Goal: Task Accomplishment & Management: Use online tool/utility

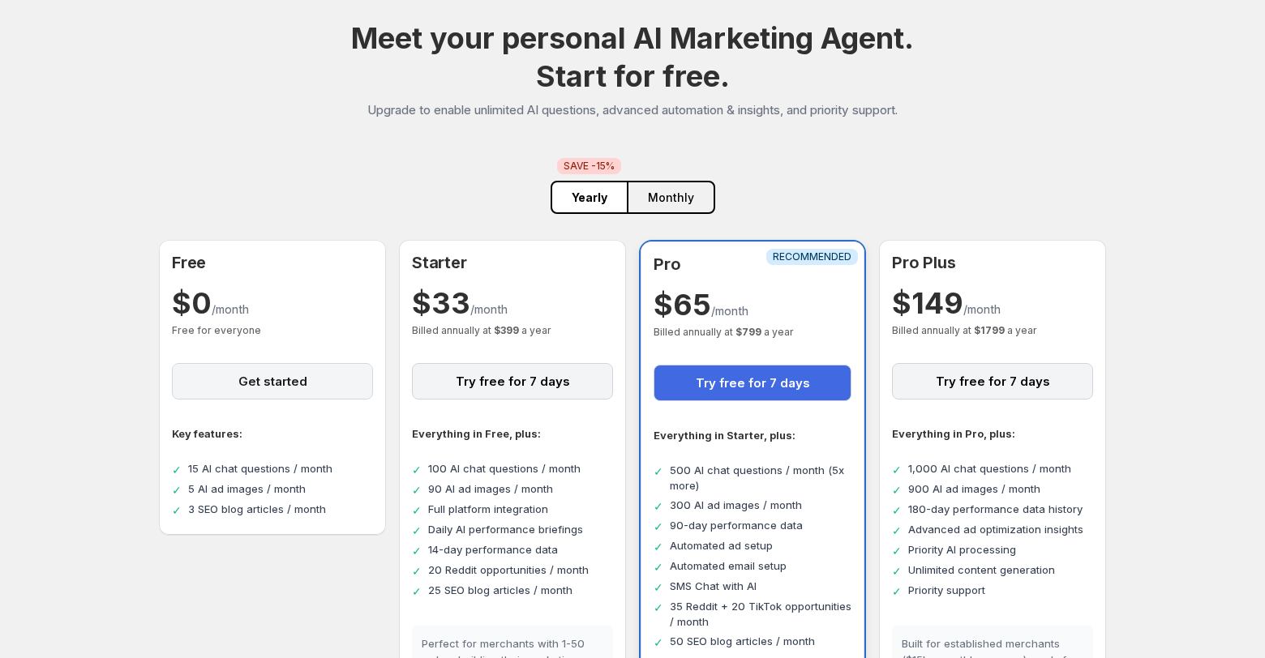
click at [298, 378] on button "Get started" at bounding box center [272, 381] width 201 height 36
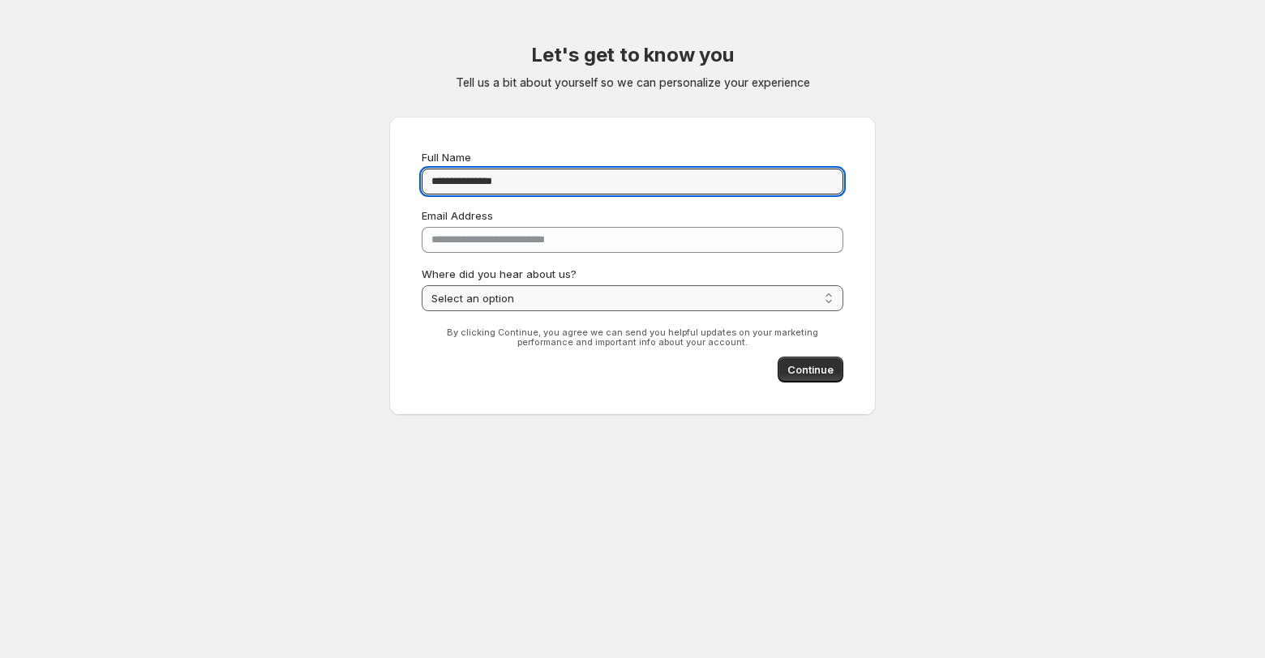
type input "**********"
click at [558, 302] on select "**********" at bounding box center [633, 298] width 422 height 26
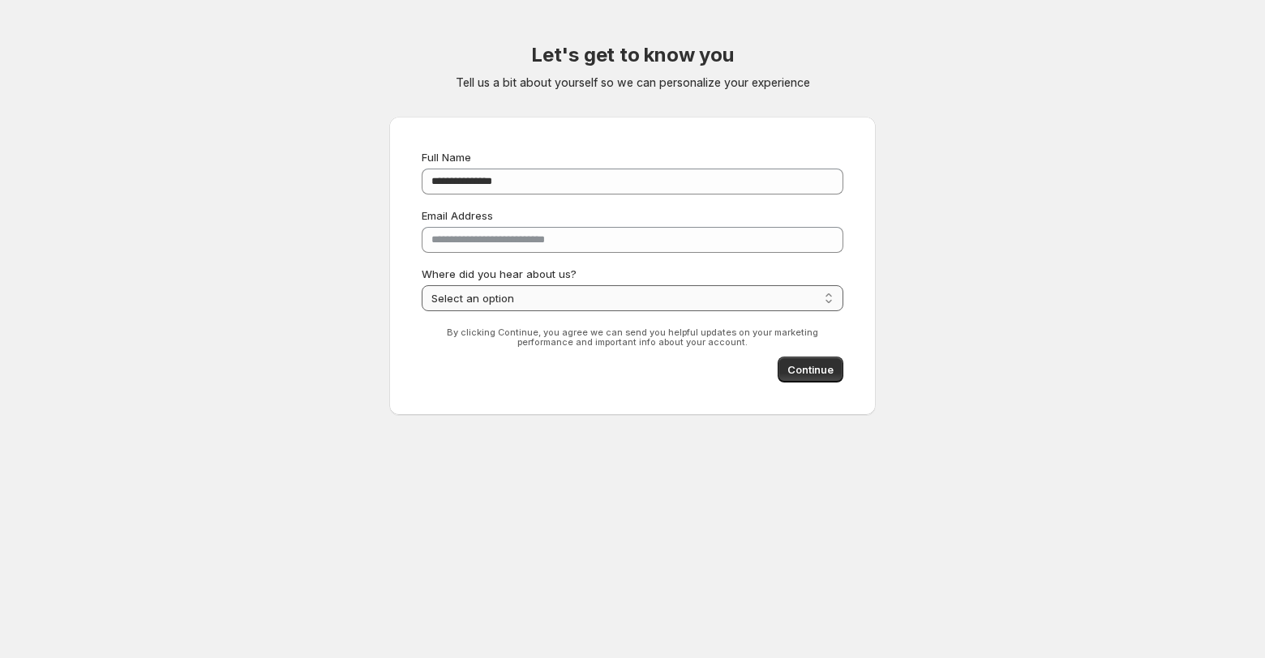
select select "**********"
click at [821, 371] on span "Continue" at bounding box center [810, 370] width 46 height 16
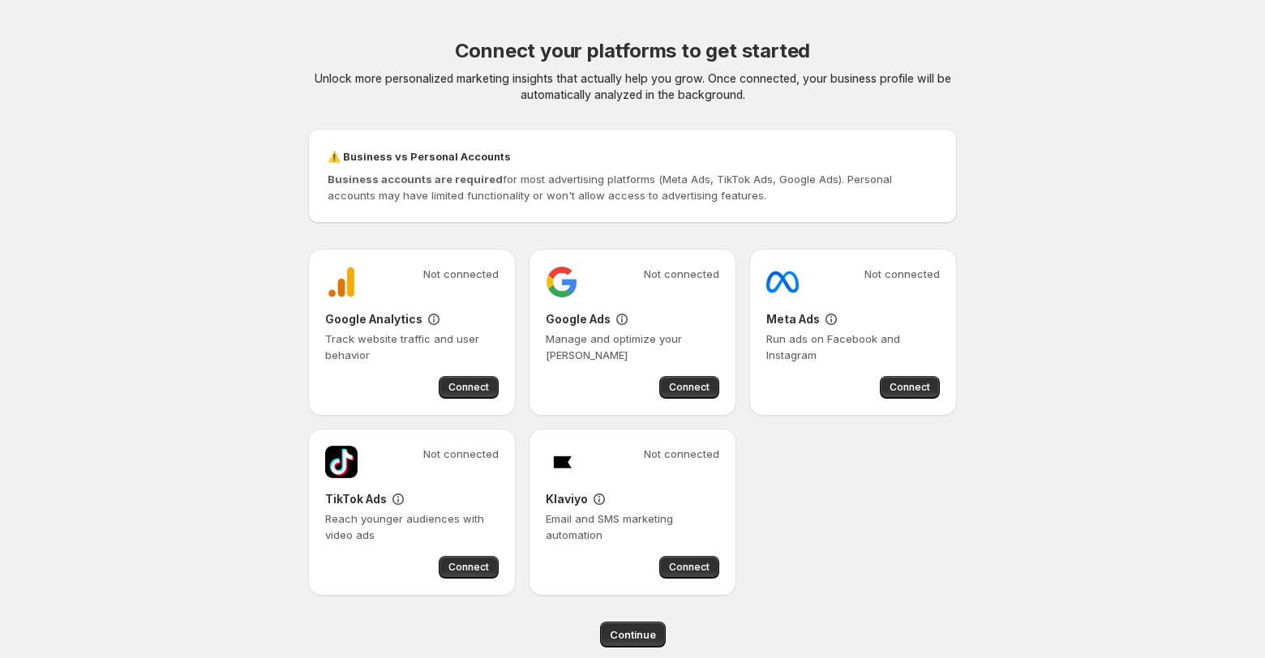
scroll to position [24, 0]
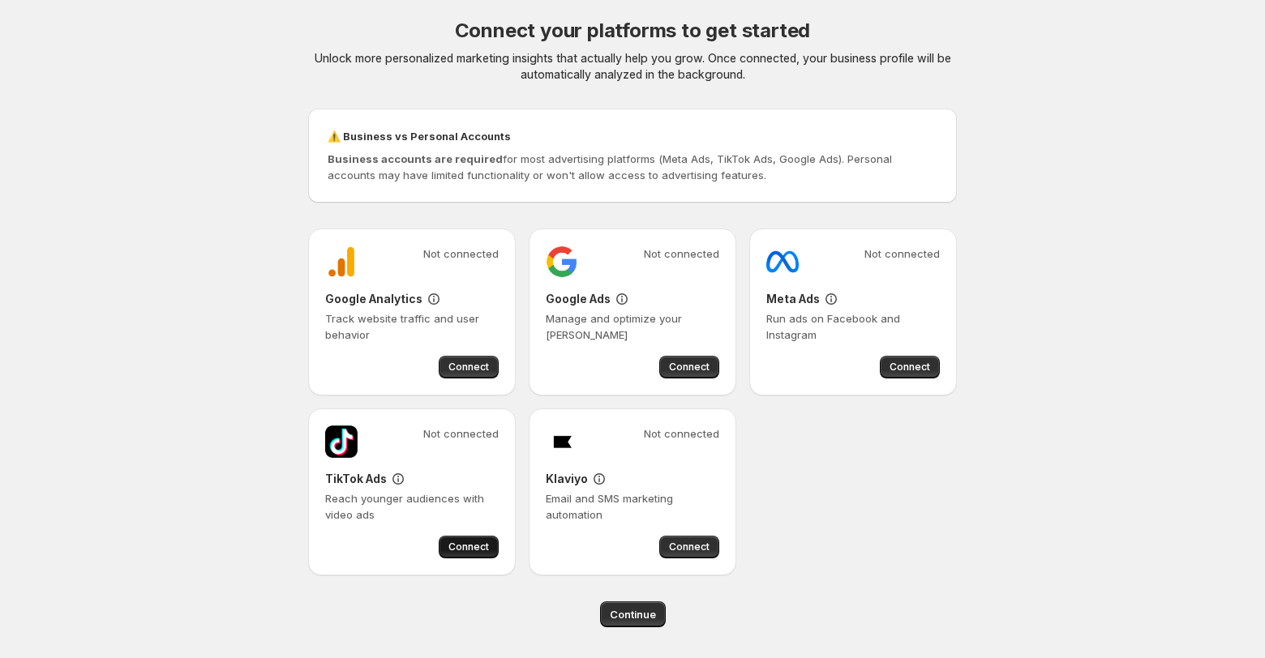
click at [471, 550] on span "Connect" at bounding box center [468, 547] width 41 height 13
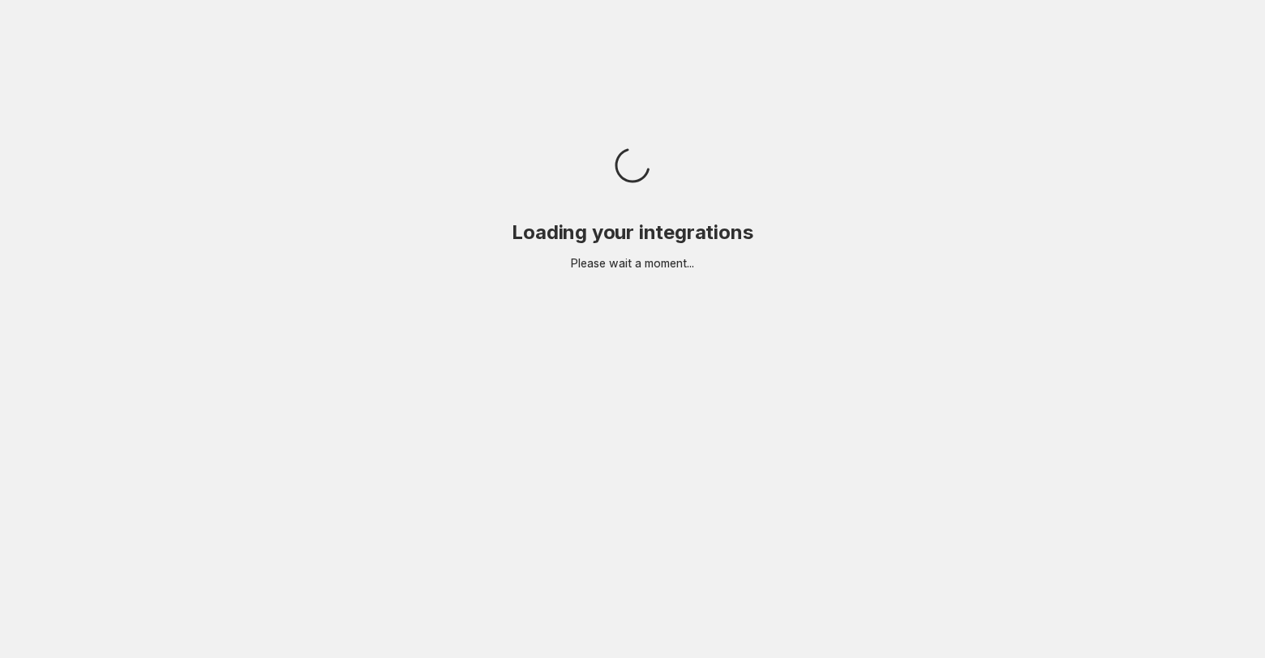
click at [160, 238] on body "Loading your integrations Please wait a moment..." at bounding box center [632, 329] width 1265 height 658
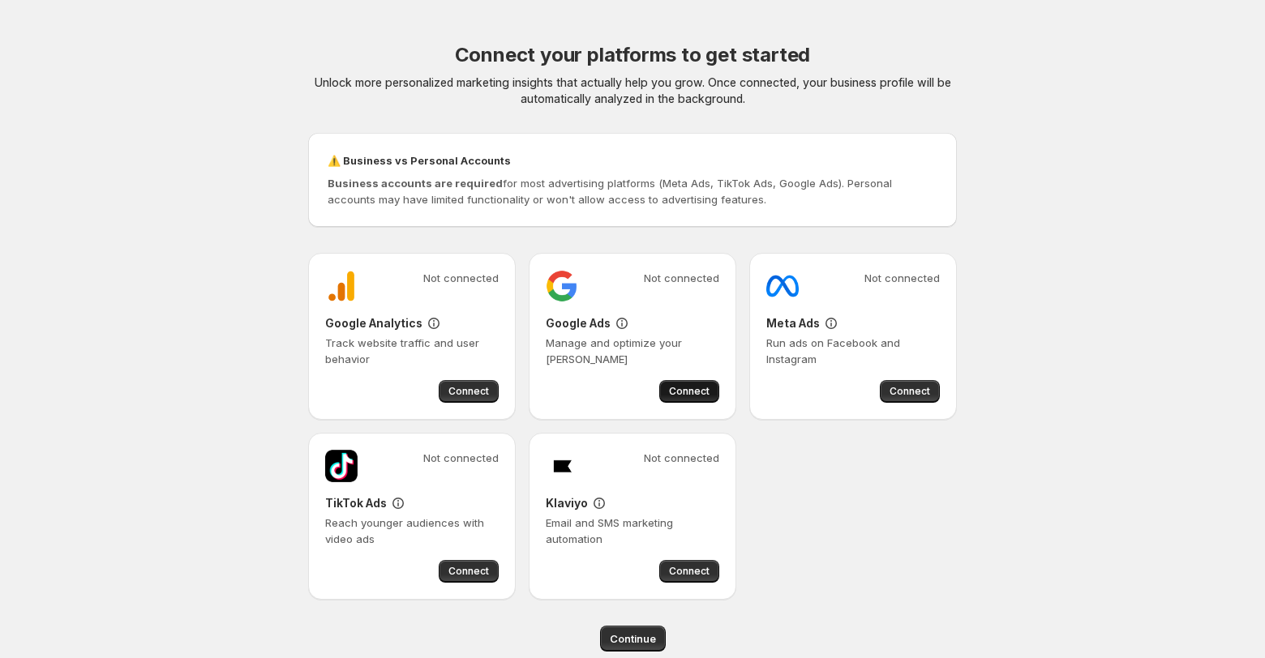
click at [699, 390] on span "Connect" at bounding box center [689, 391] width 41 height 13
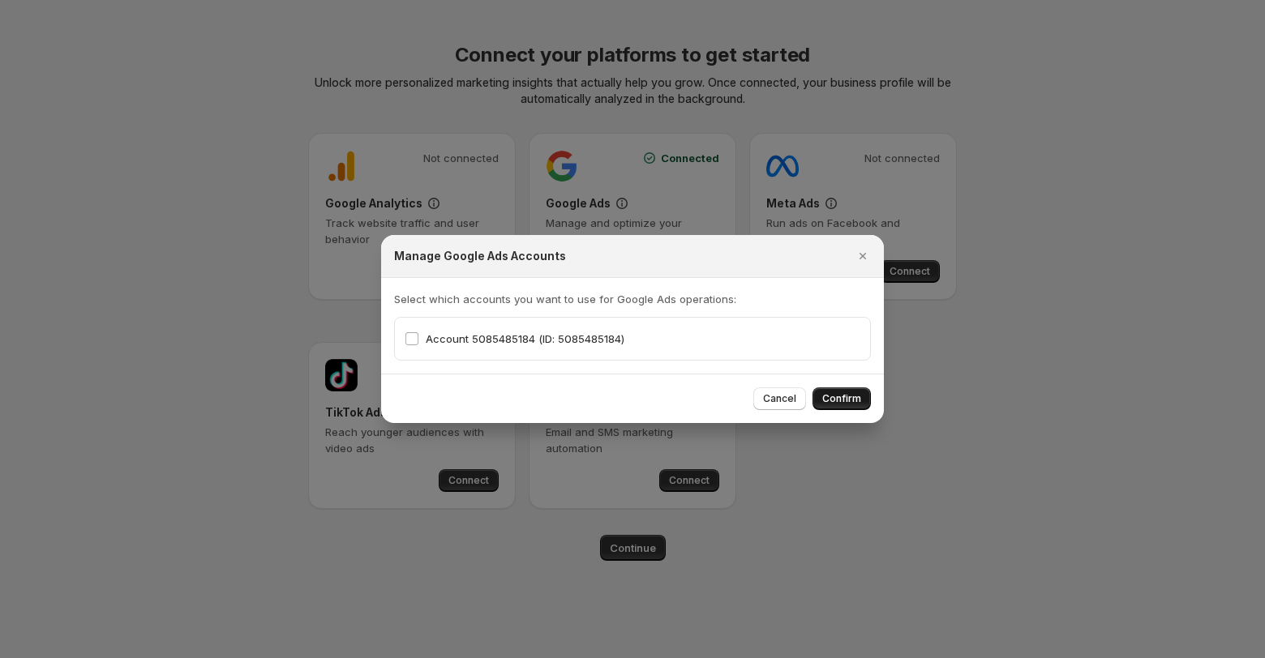
click at [851, 392] on span "Confirm" at bounding box center [841, 398] width 39 height 13
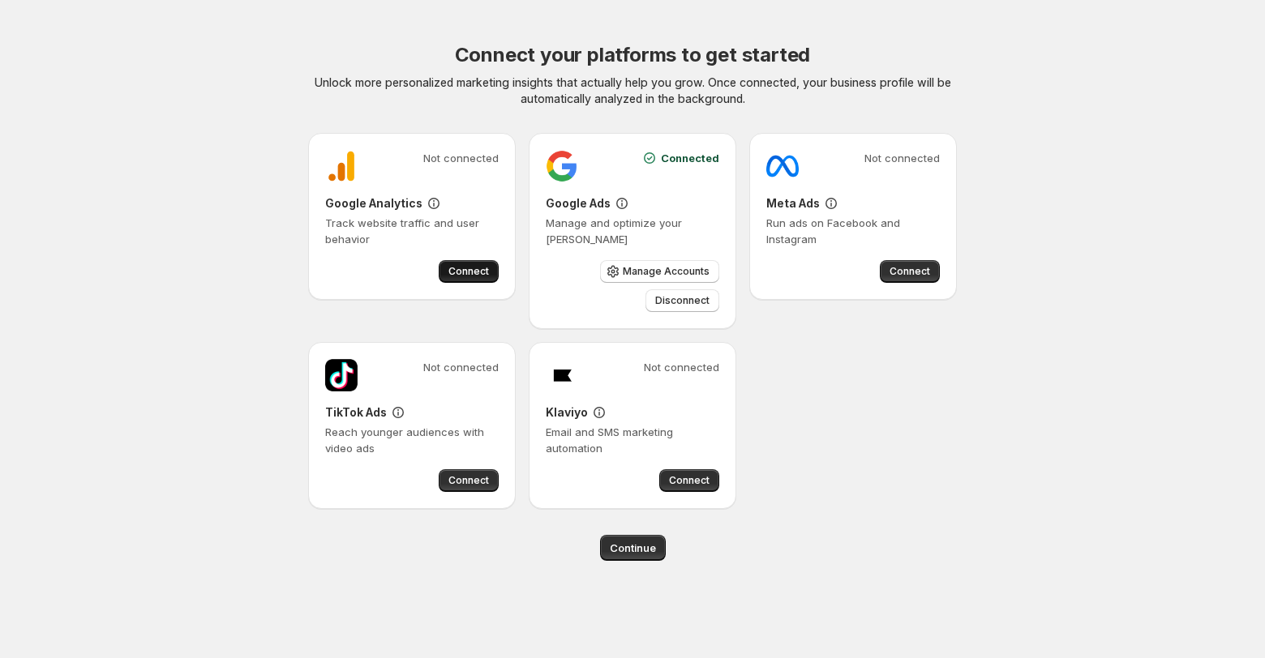
click at [469, 268] on span "Connect" at bounding box center [468, 271] width 41 height 13
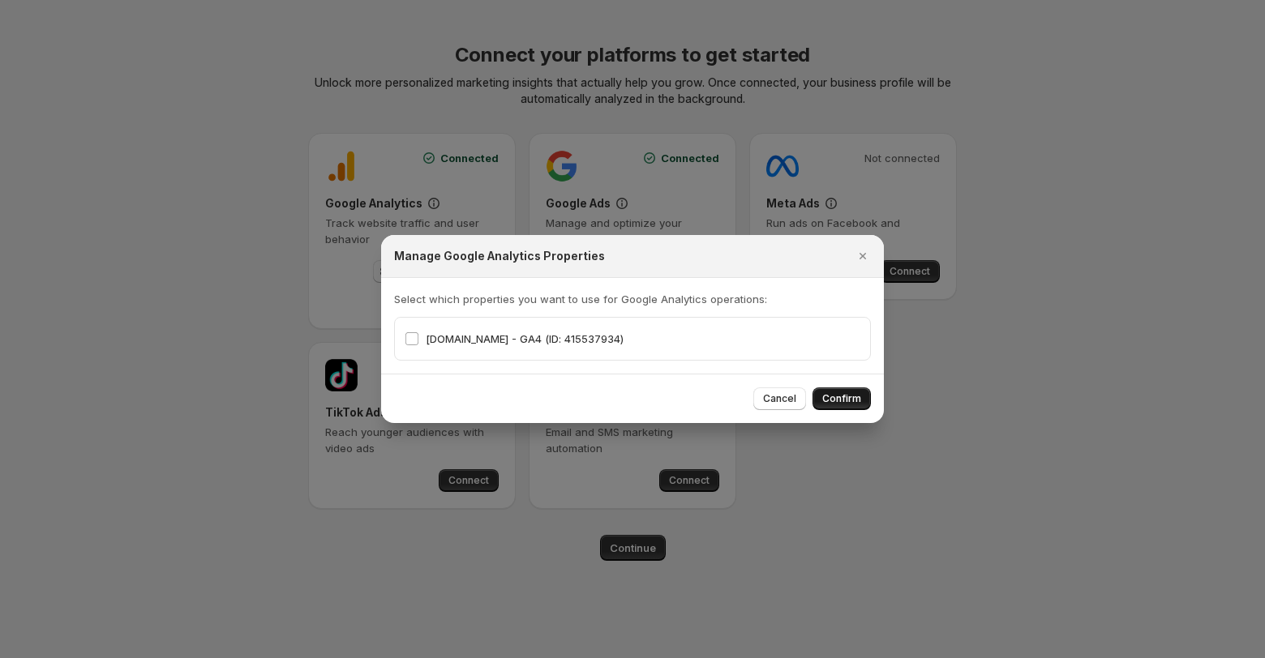
click at [843, 402] on span "Confirm" at bounding box center [841, 398] width 39 height 13
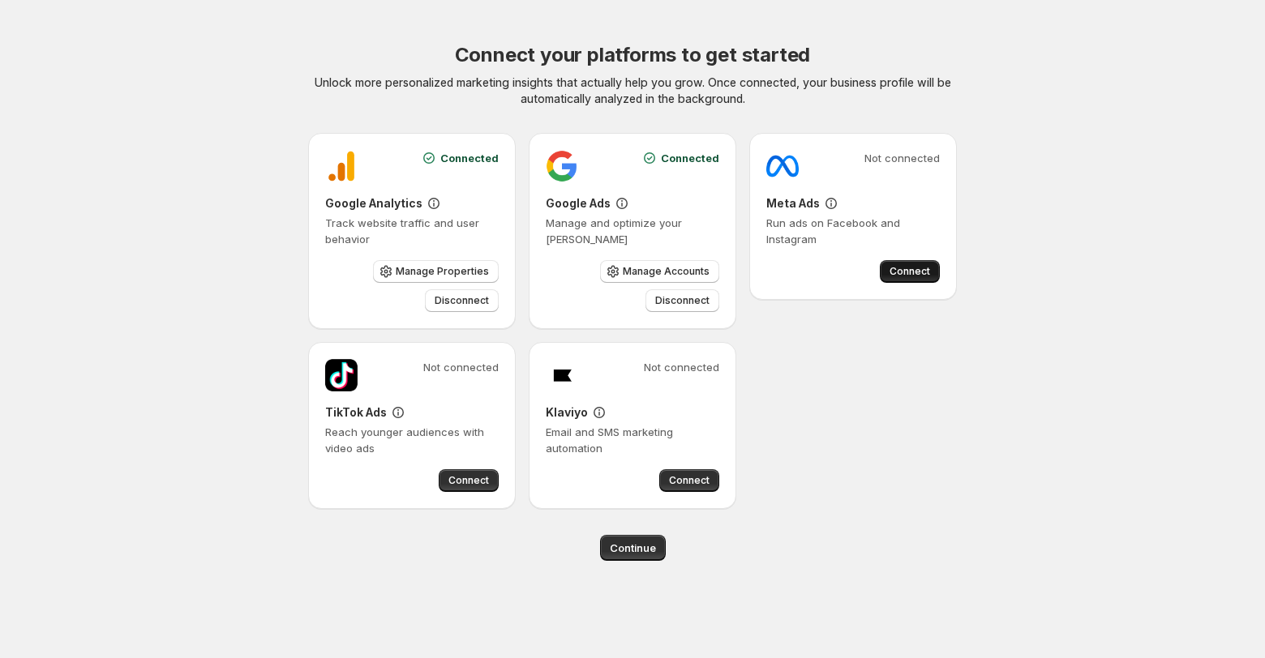
click at [913, 268] on span "Connect" at bounding box center [909, 271] width 41 height 13
click at [164, 206] on body "Connect your platforms to get started Unlock more personalized marketing insigh…" at bounding box center [632, 329] width 1265 height 658
click at [630, 548] on span "Continue" at bounding box center [633, 548] width 46 height 16
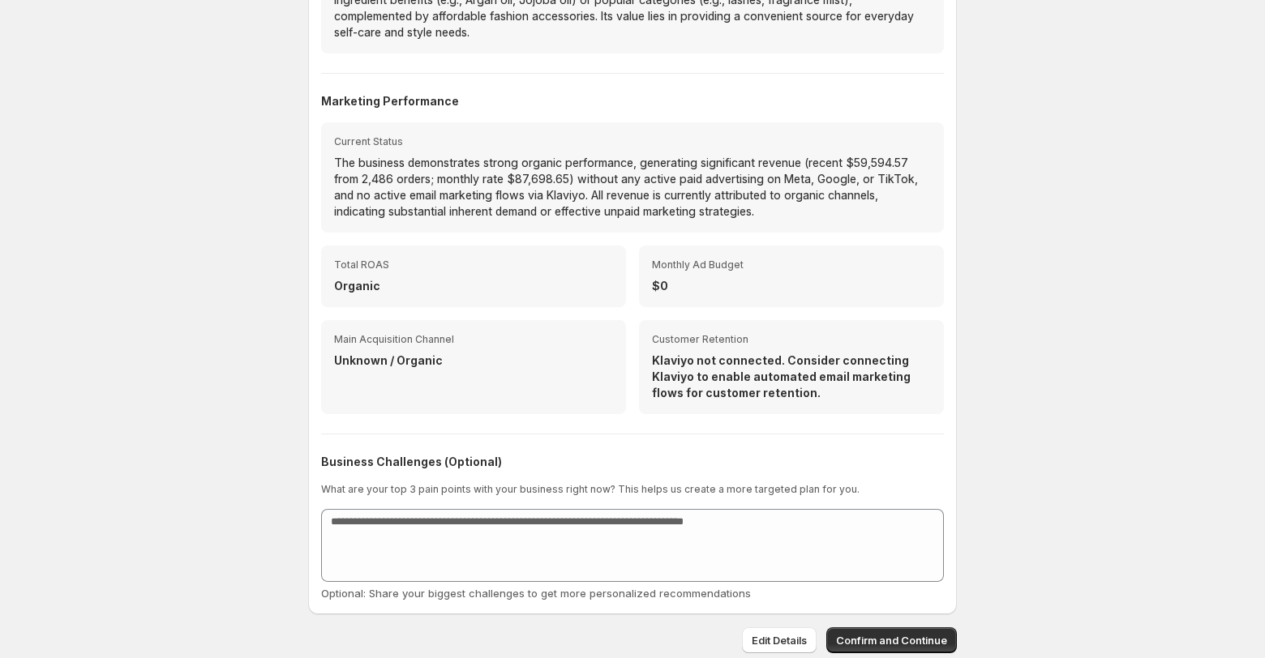
scroll to position [445, 0]
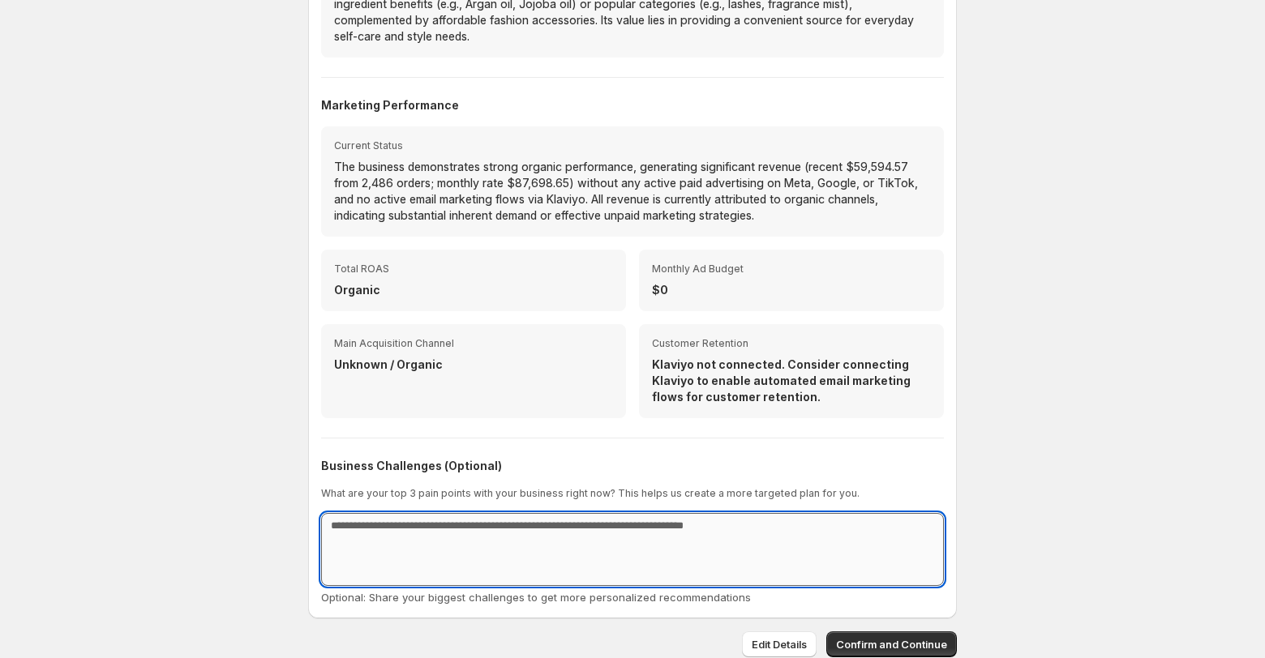
click at [462, 549] on textarea at bounding box center [632, 549] width 623 height 73
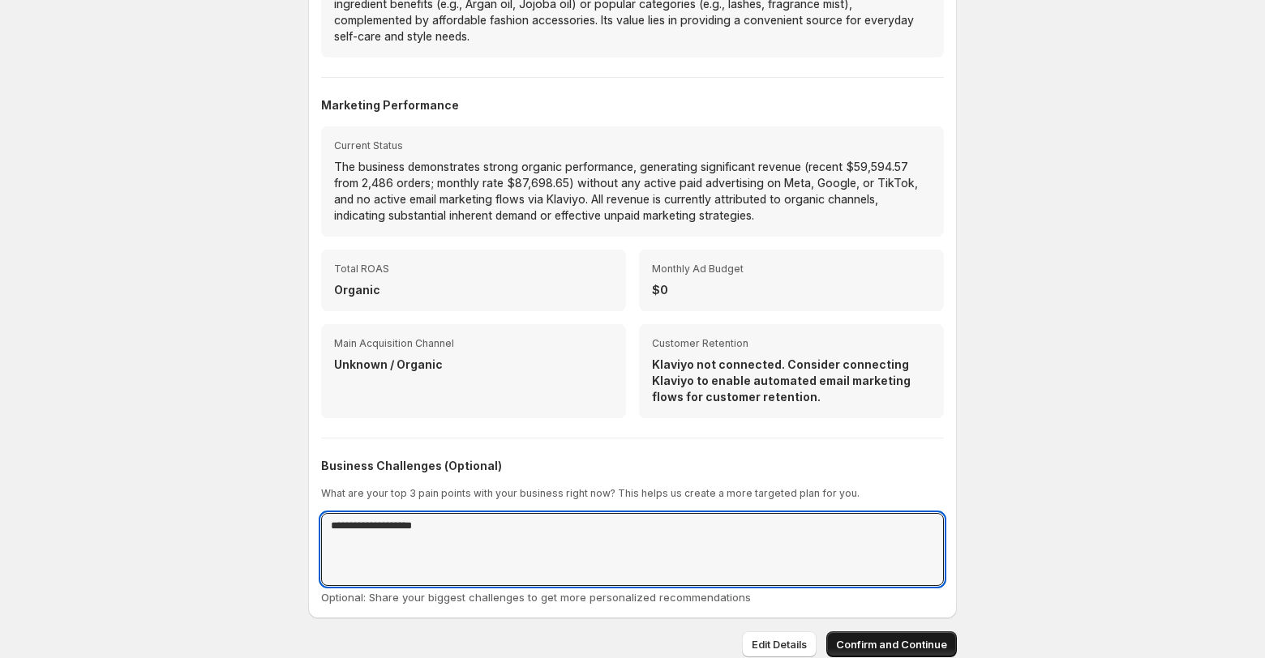
type textarea "**********"
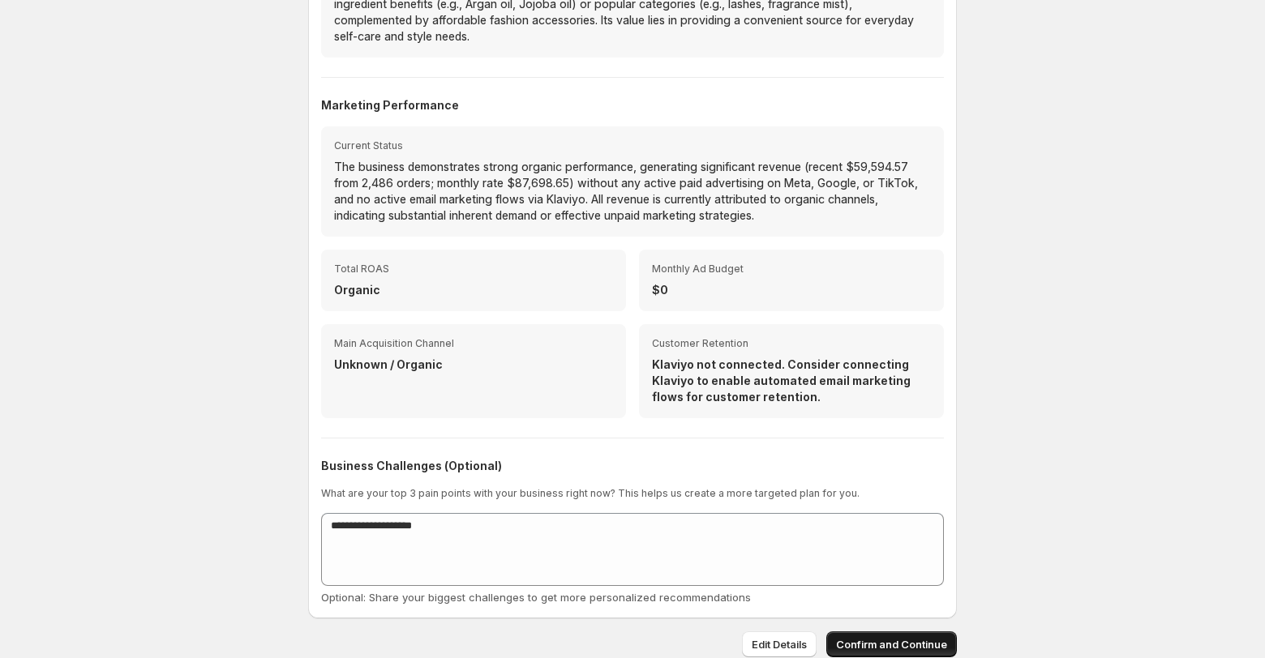
click at [846, 635] on button "Confirm and Continue" at bounding box center [891, 645] width 131 height 26
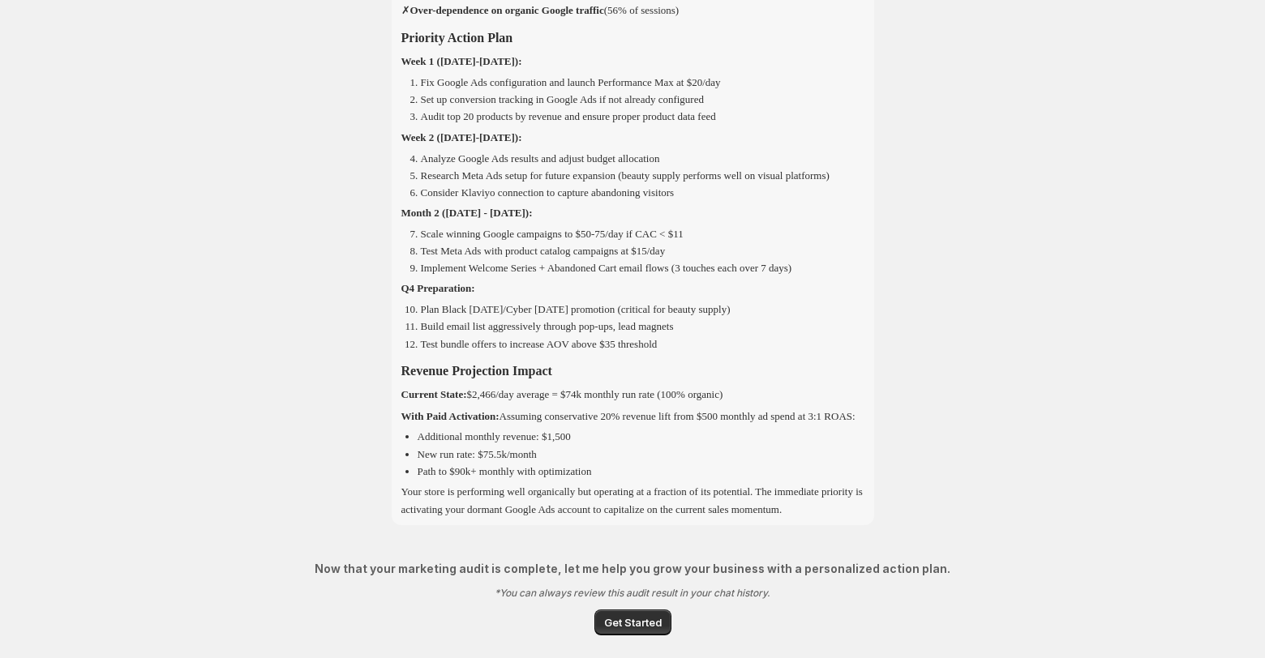
scroll to position [3336, 0]
click at [619, 628] on span "Get Started" at bounding box center [633, 623] width 58 height 16
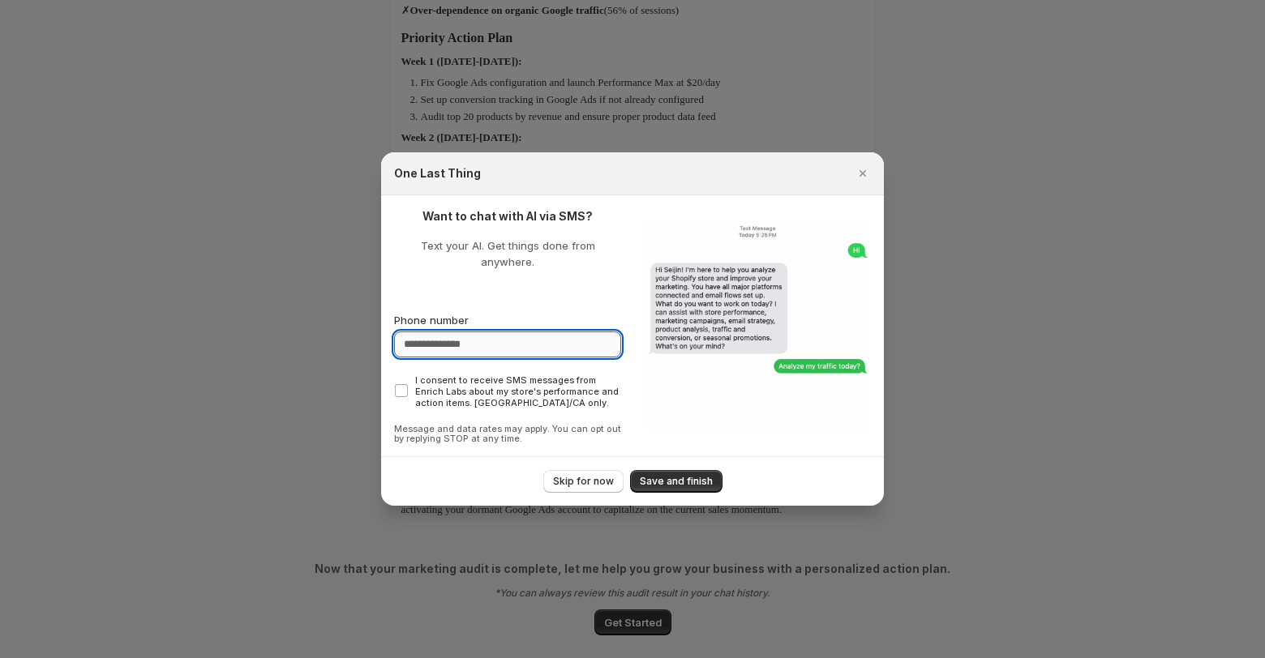
click at [492, 339] on input "Phone number" at bounding box center [507, 345] width 227 height 26
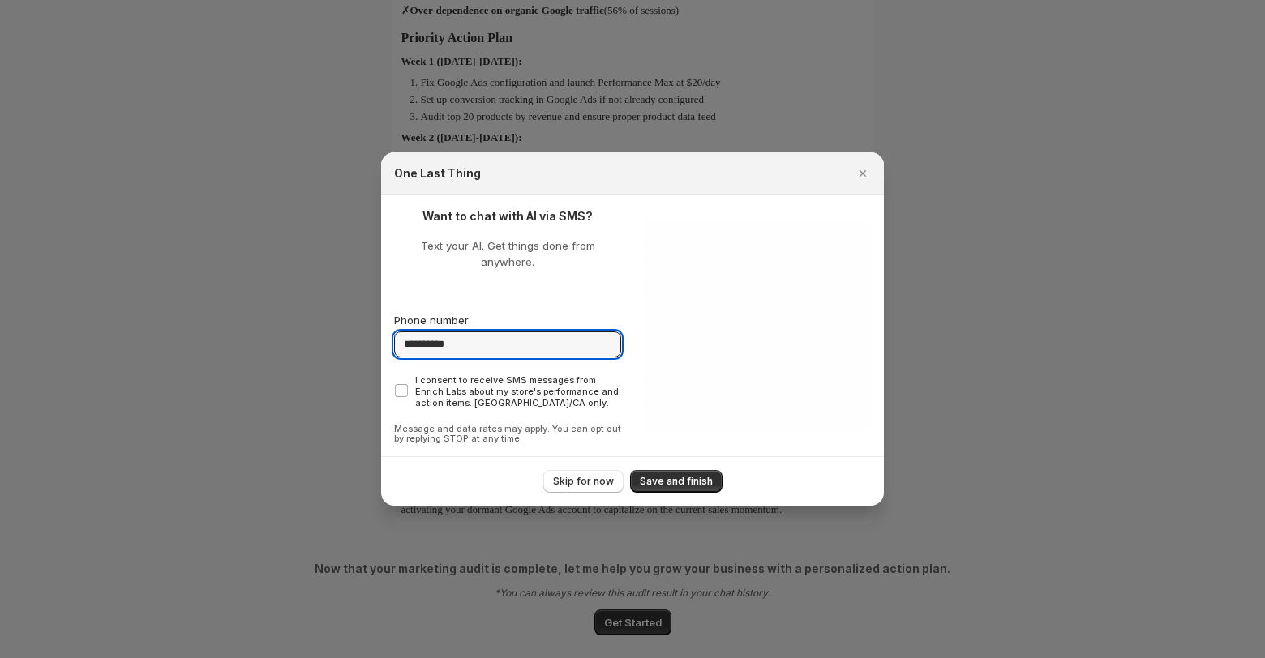
type input "**********"
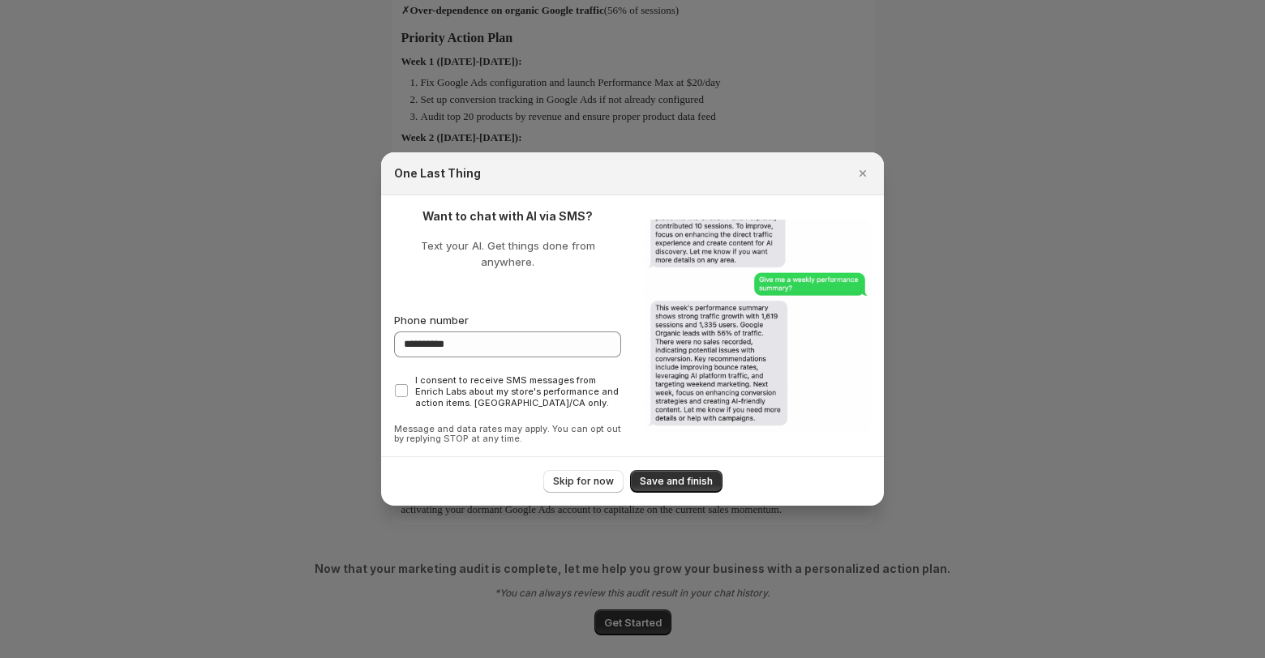
click at [391, 379] on section "**********" at bounding box center [632, 326] width 503 height 262
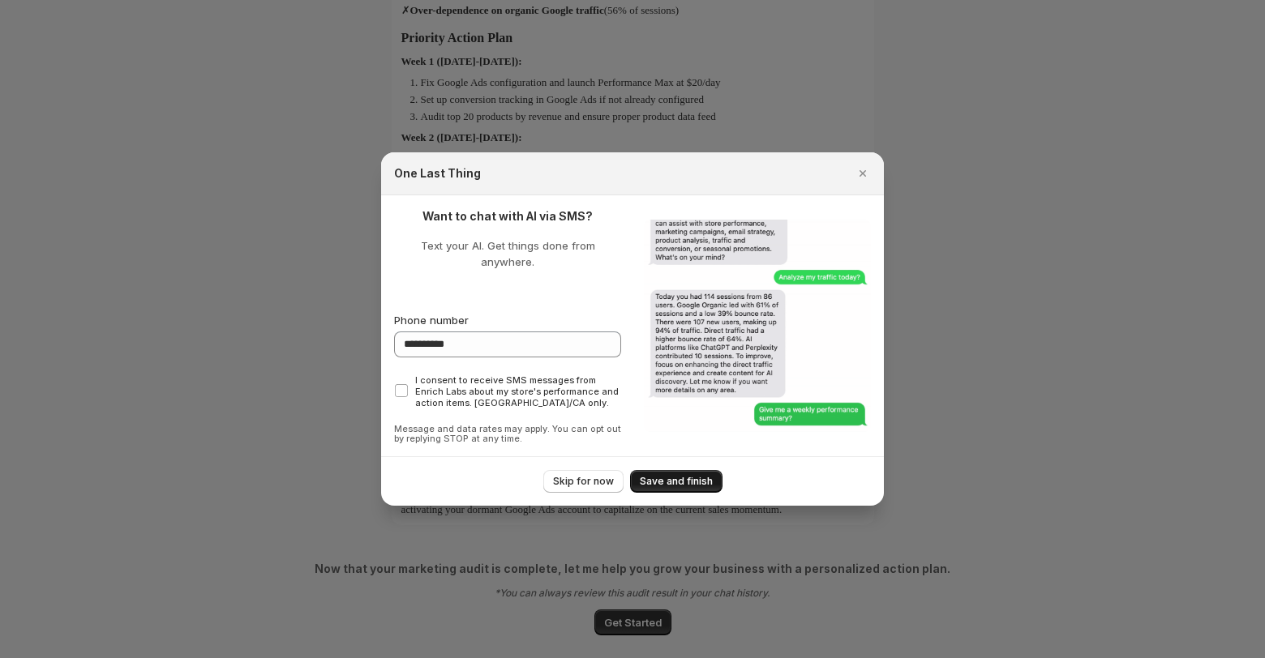
click at [667, 470] on button "Save and finish" at bounding box center [676, 481] width 92 height 23
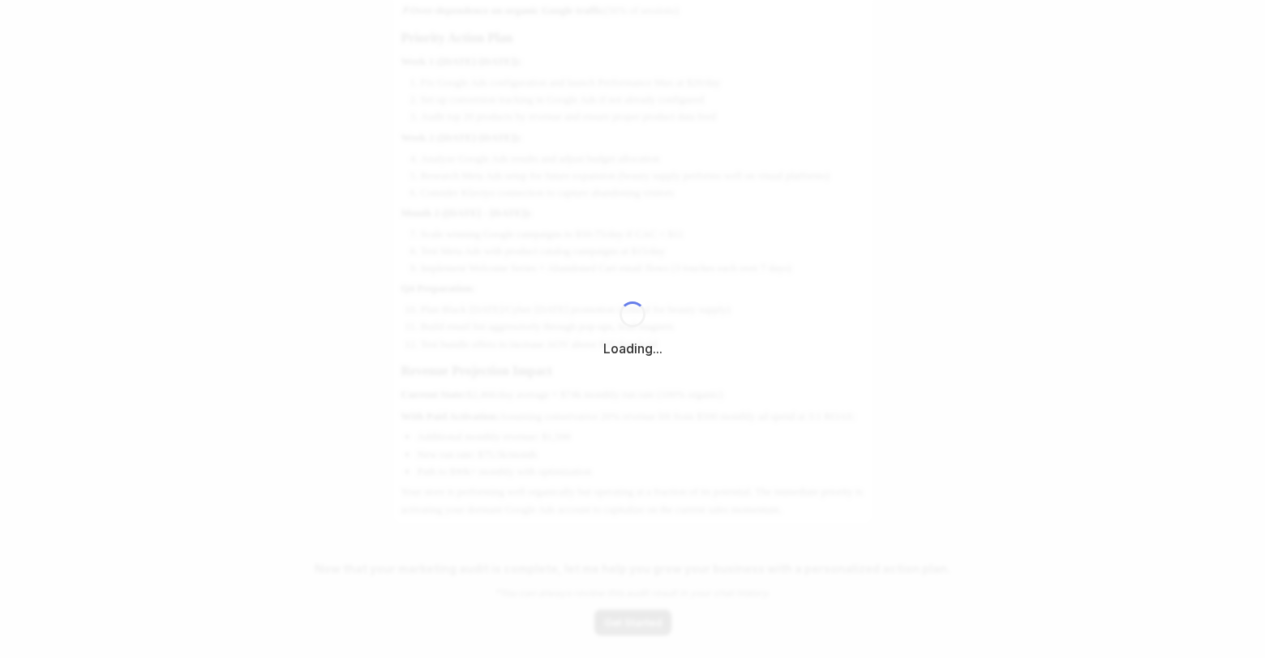
select select "*********"
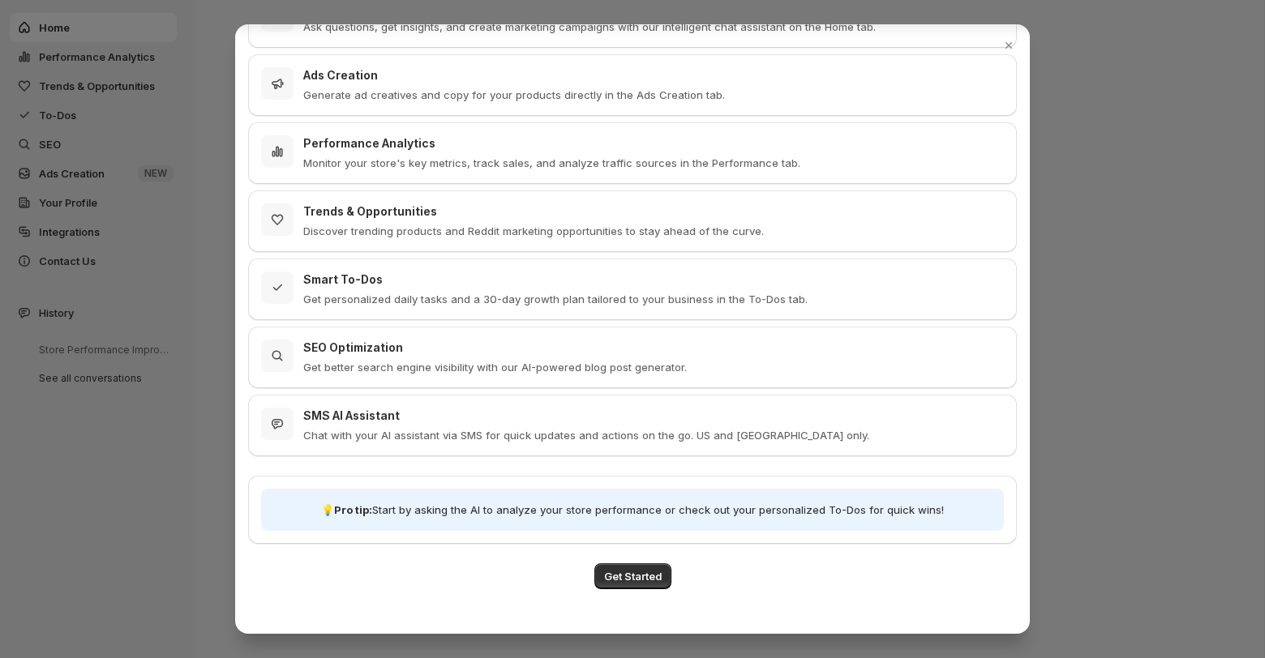
scroll to position [165, 0]
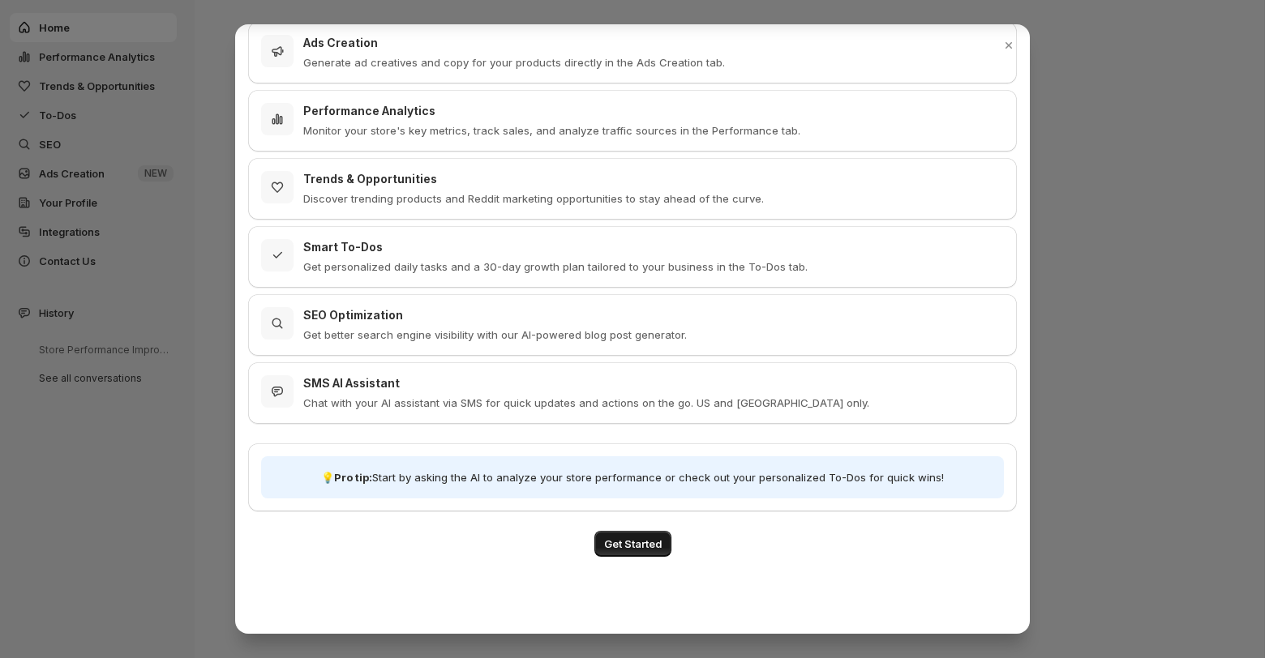
click at [639, 542] on span "Get Started" at bounding box center [633, 544] width 58 height 16
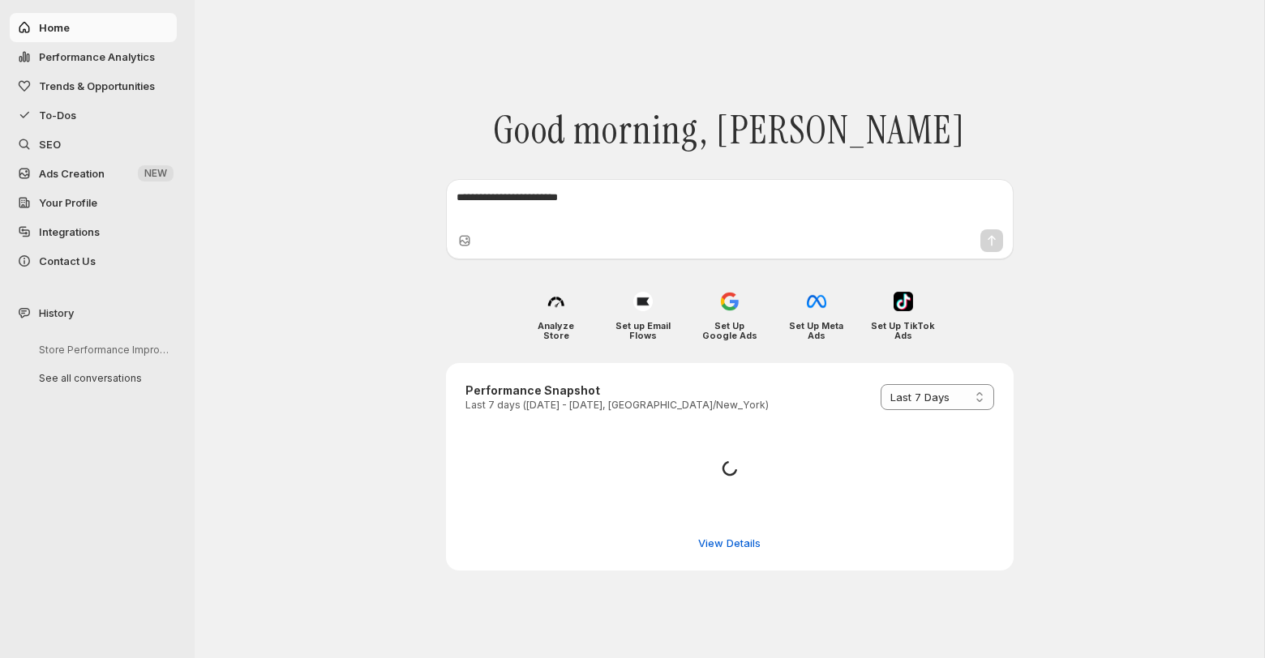
scroll to position [0, 0]
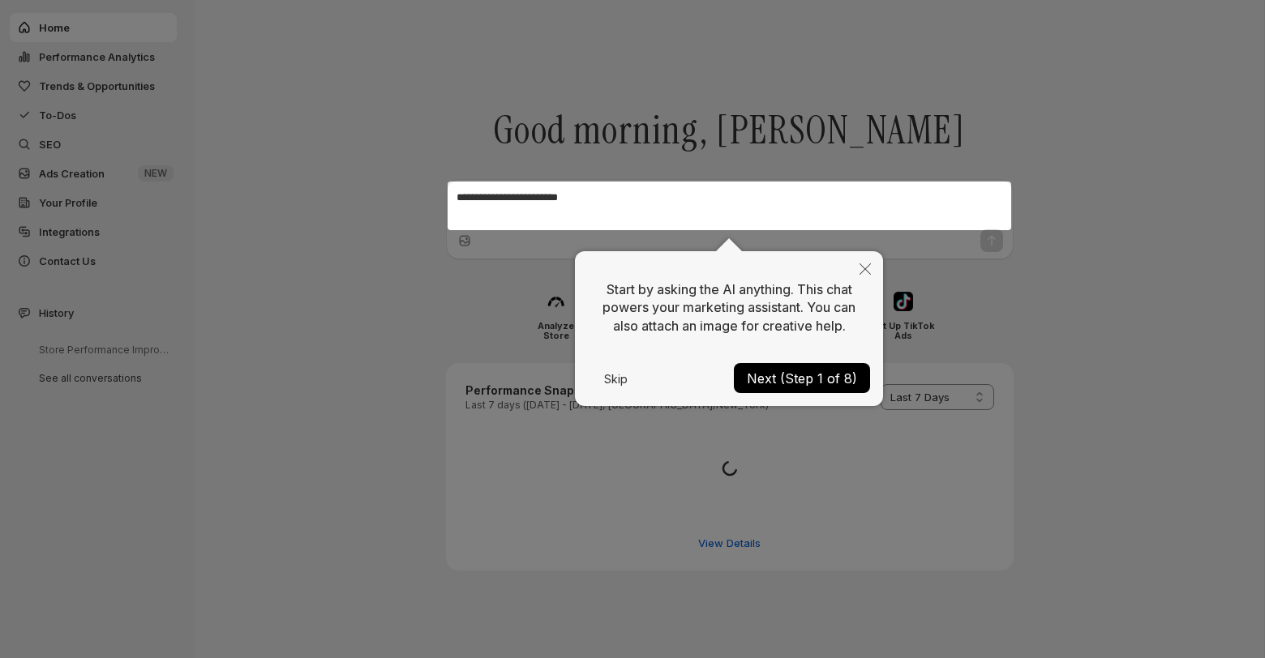
click at [778, 388] on button "Next (Step 1 of 8)" at bounding box center [802, 378] width 136 height 30
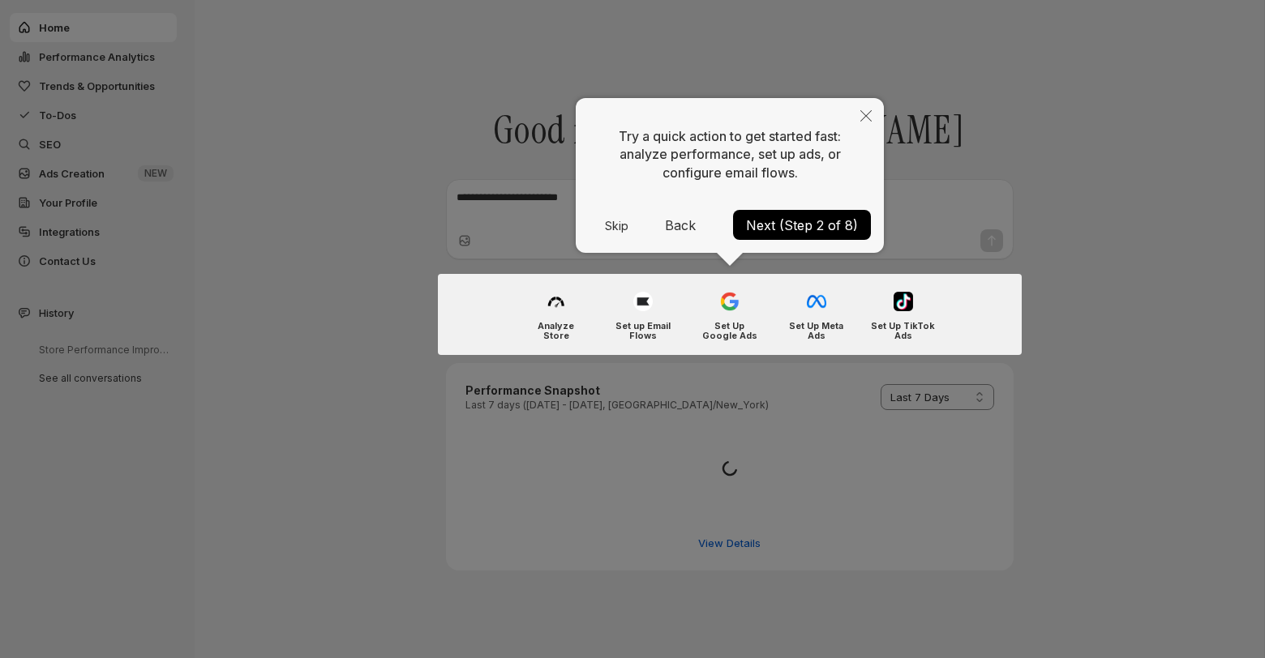
click at [803, 219] on button "Next (Step 2 of 8)" at bounding box center [802, 225] width 138 height 30
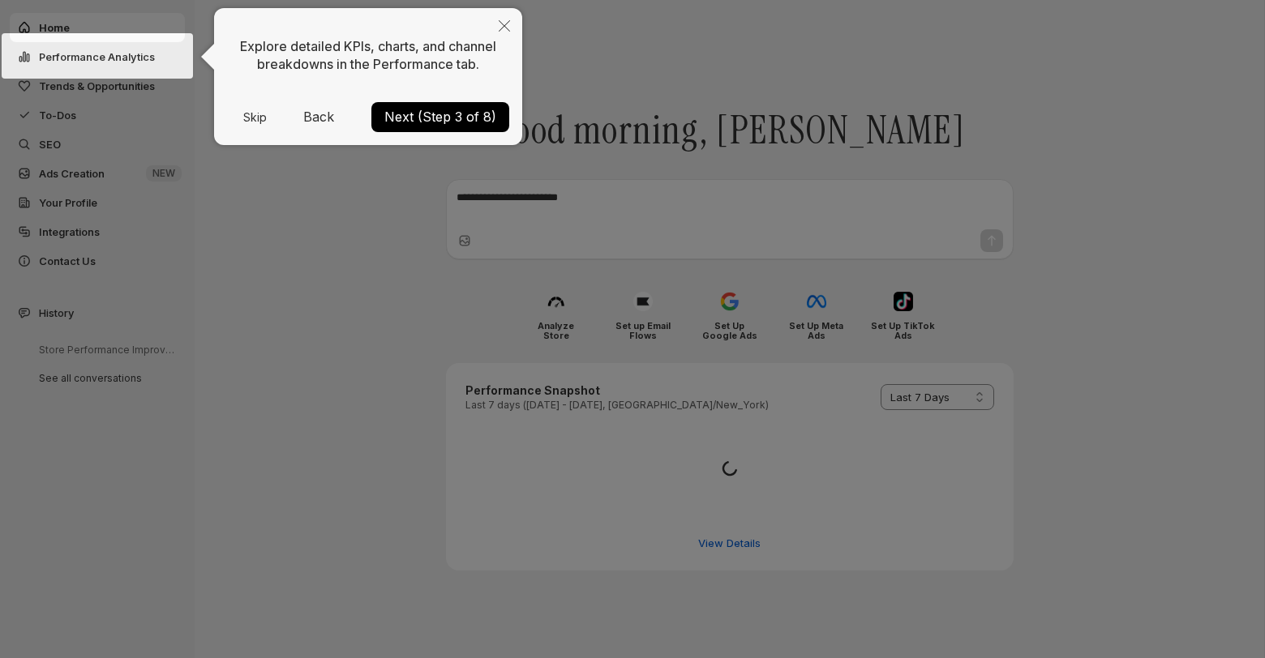
click at [449, 118] on button "Next (Step 3 of 8)" at bounding box center [440, 117] width 138 height 30
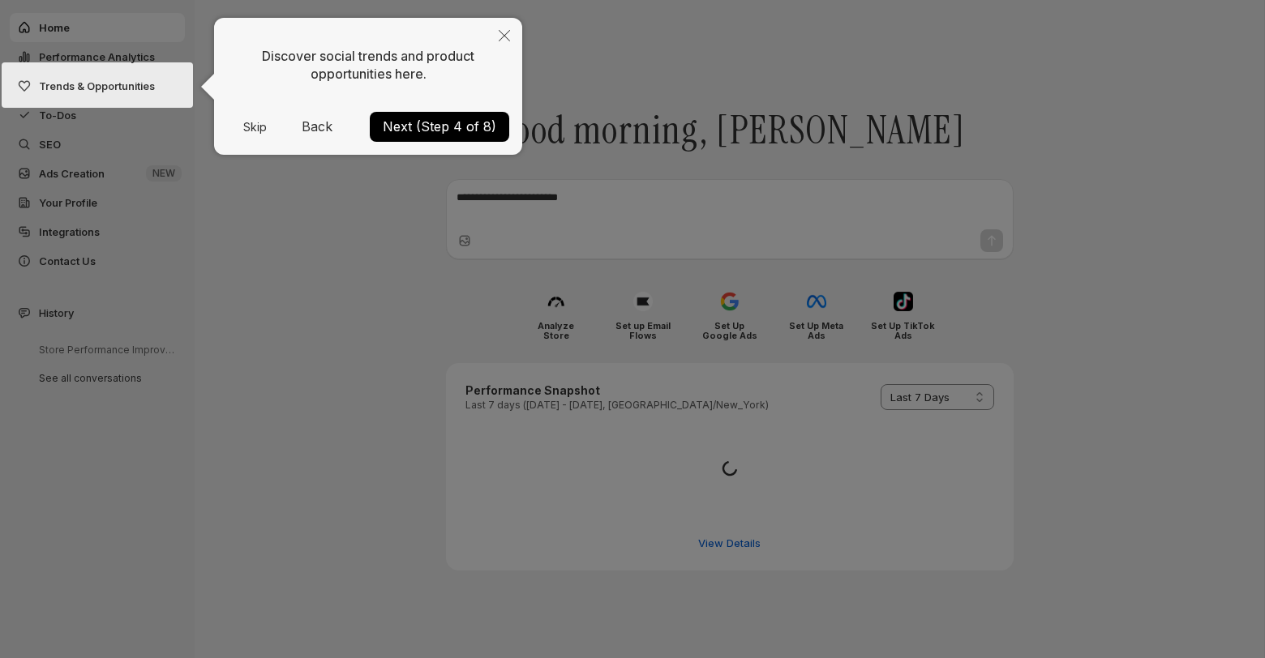
click at [442, 126] on button "Next (Step 4 of 8)" at bounding box center [439, 127] width 139 height 30
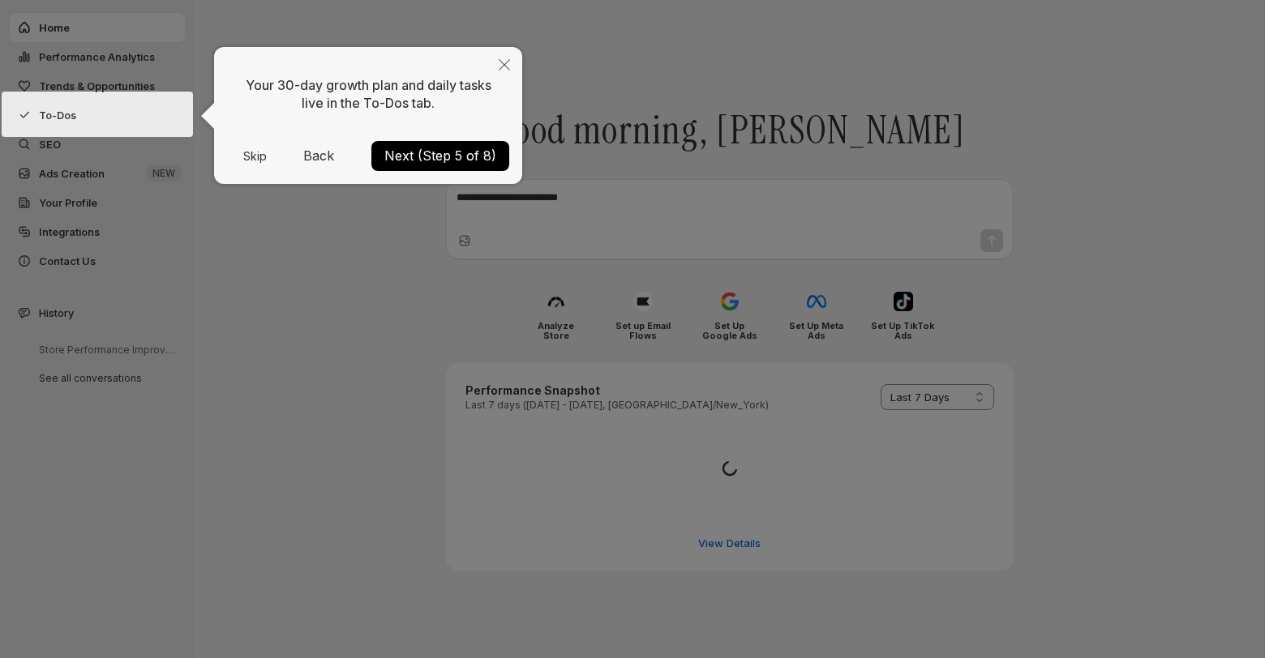
click at [435, 152] on button "Next (Step 5 of 8)" at bounding box center [440, 156] width 138 height 30
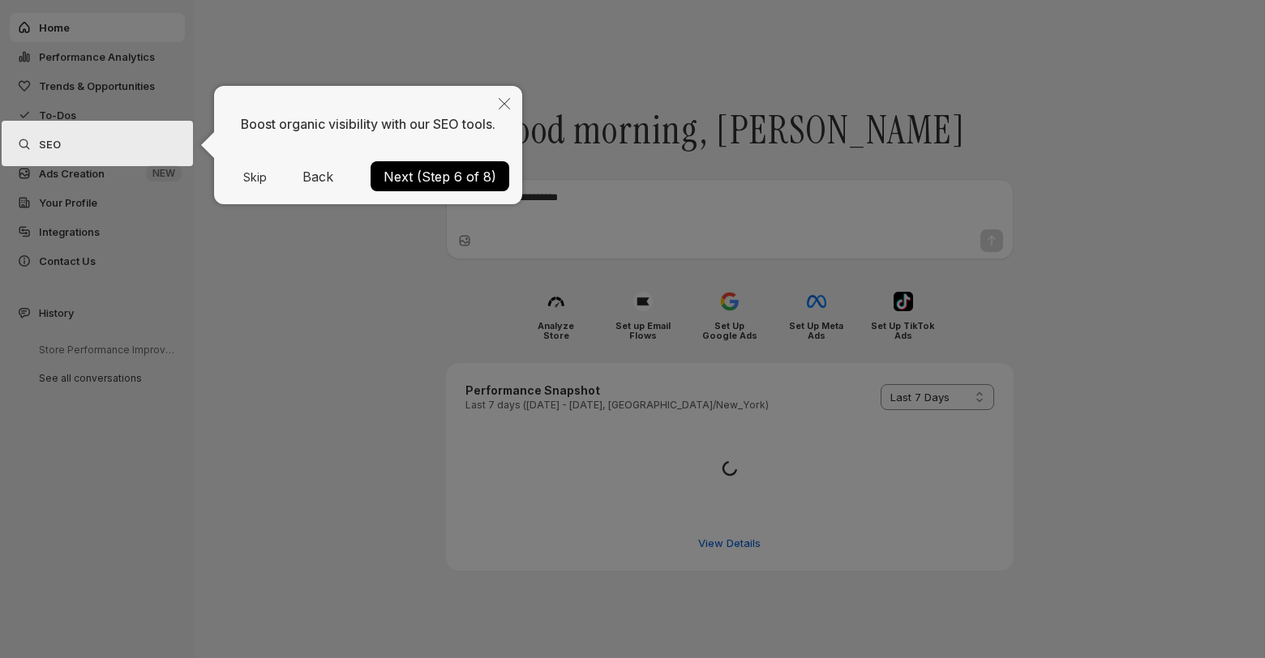
click at [430, 178] on button "Next (Step 6 of 8)" at bounding box center [440, 176] width 139 height 30
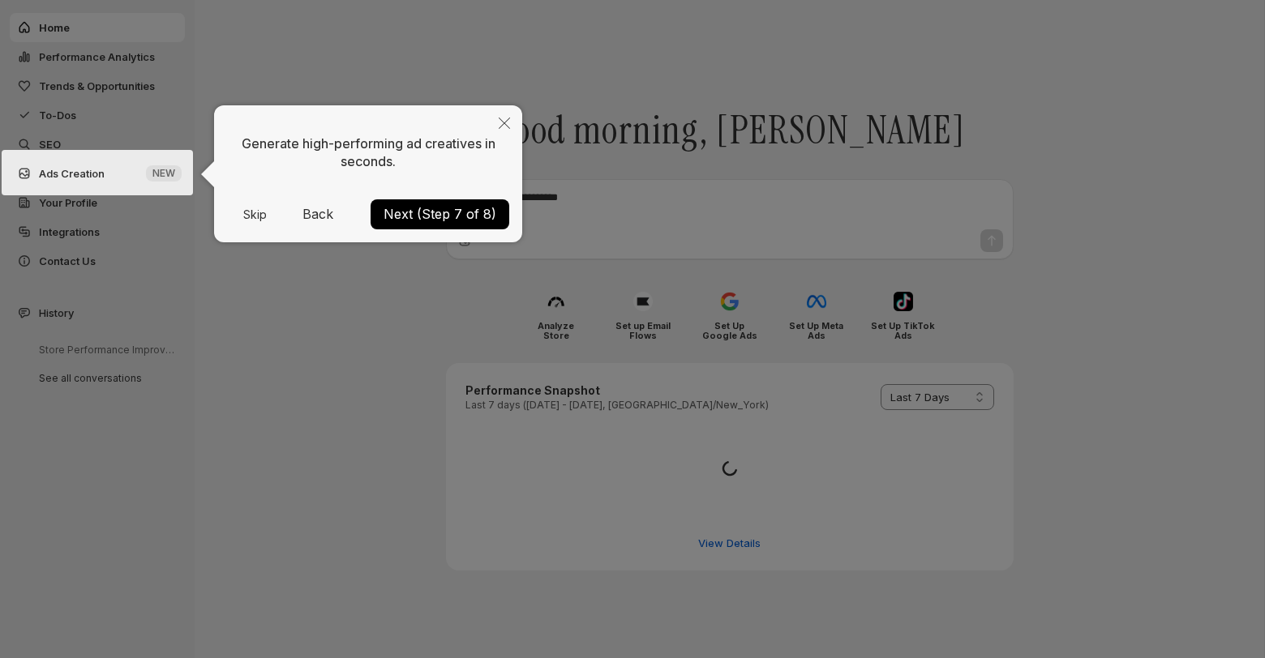
click at [430, 178] on div "Generate high-performing ad creatives in seconds." at bounding box center [368, 152] width 282 height 69
click at [430, 220] on button "Next (Step 7 of 8)" at bounding box center [440, 214] width 139 height 30
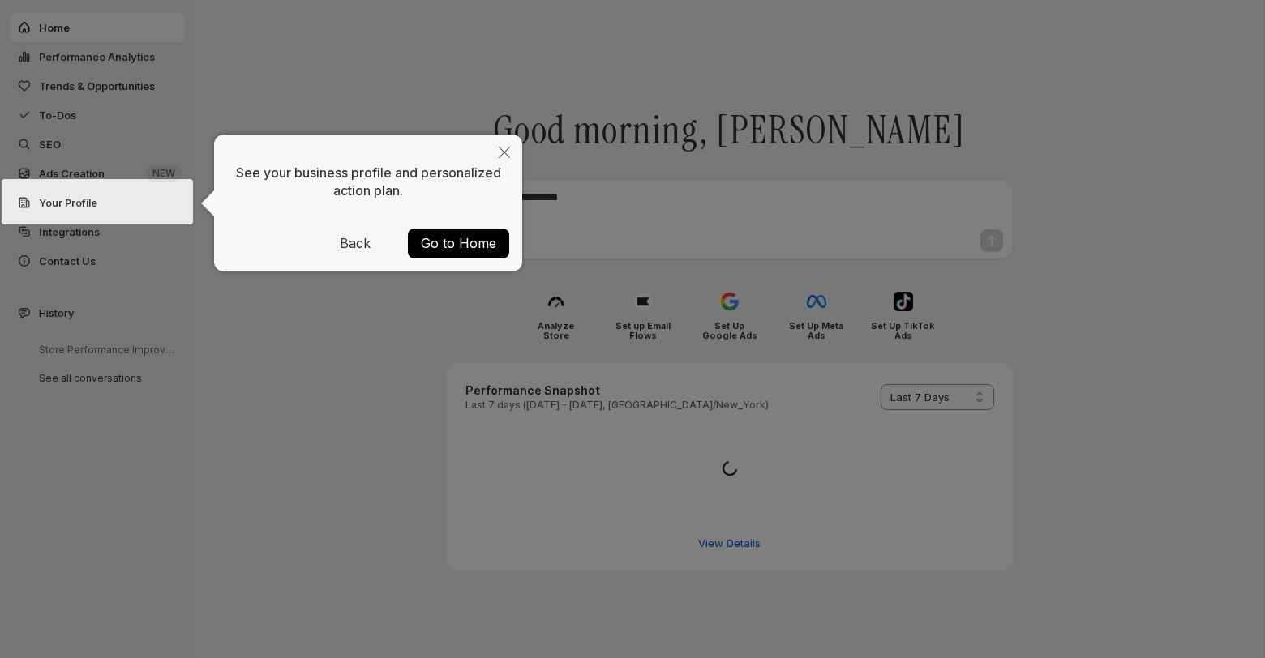
click at [447, 243] on button "Go to Home" at bounding box center [458, 244] width 101 height 30
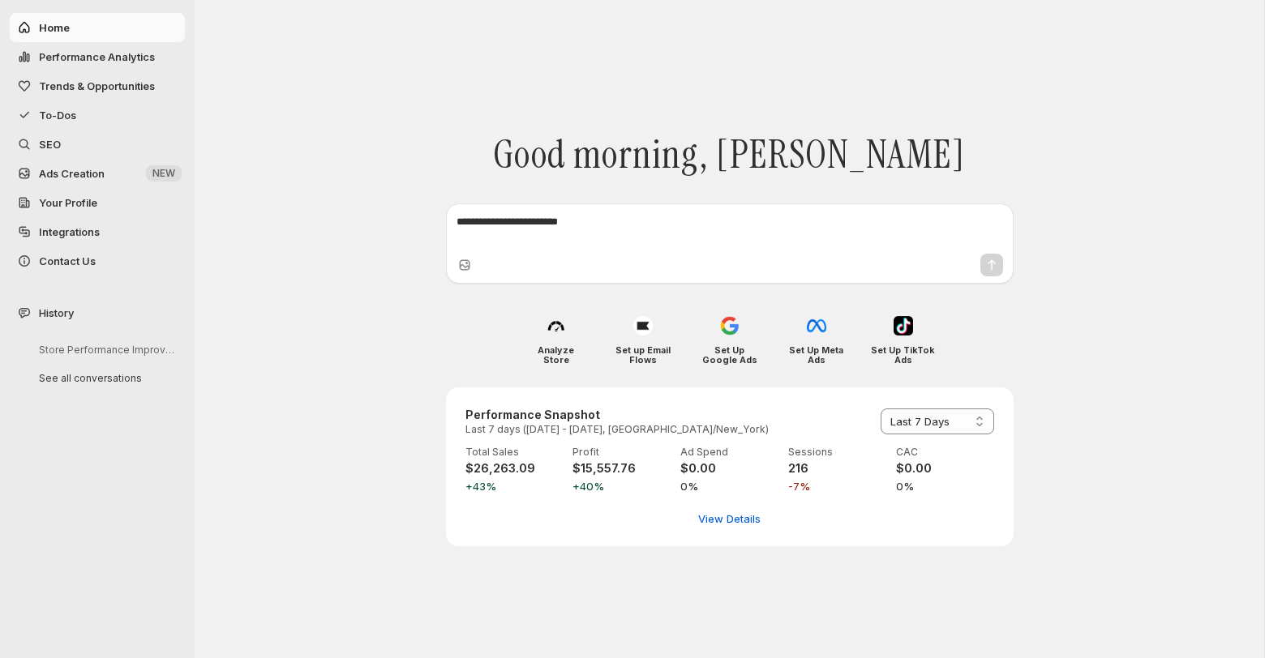
click at [86, 88] on span "Trends & Opportunities" at bounding box center [97, 85] width 116 height 13
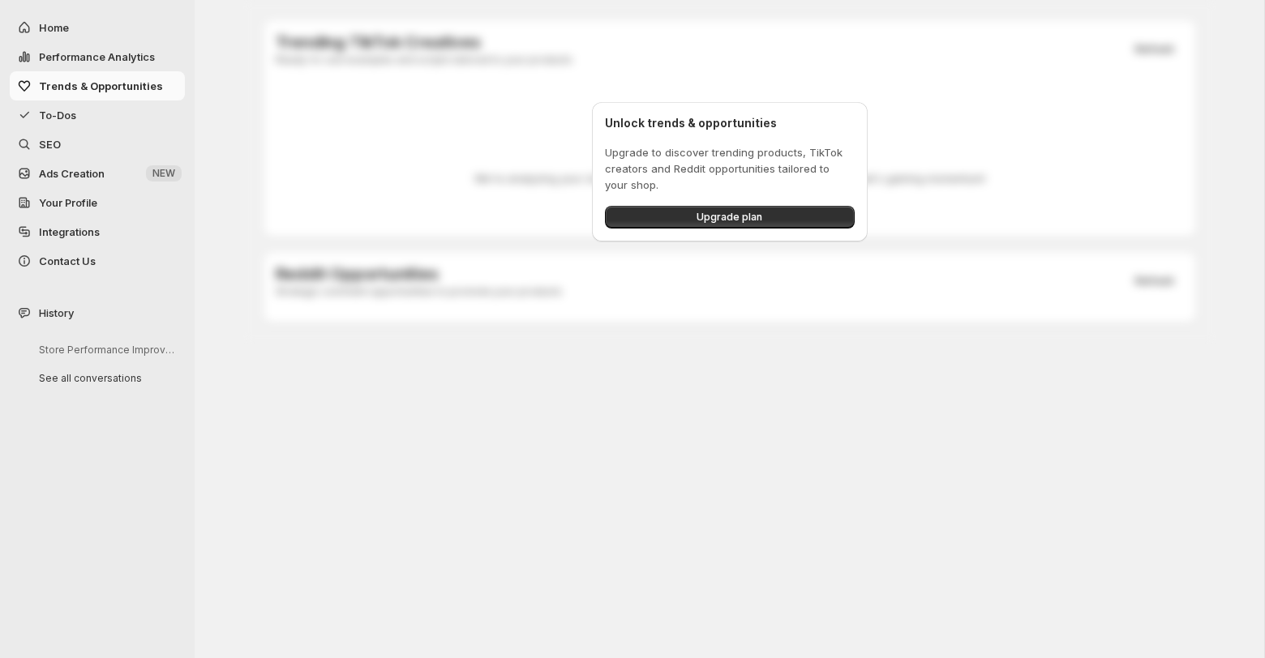
click at [85, 58] on span "Performance Analytics" at bounding box center [97, 56] width 116 height 13
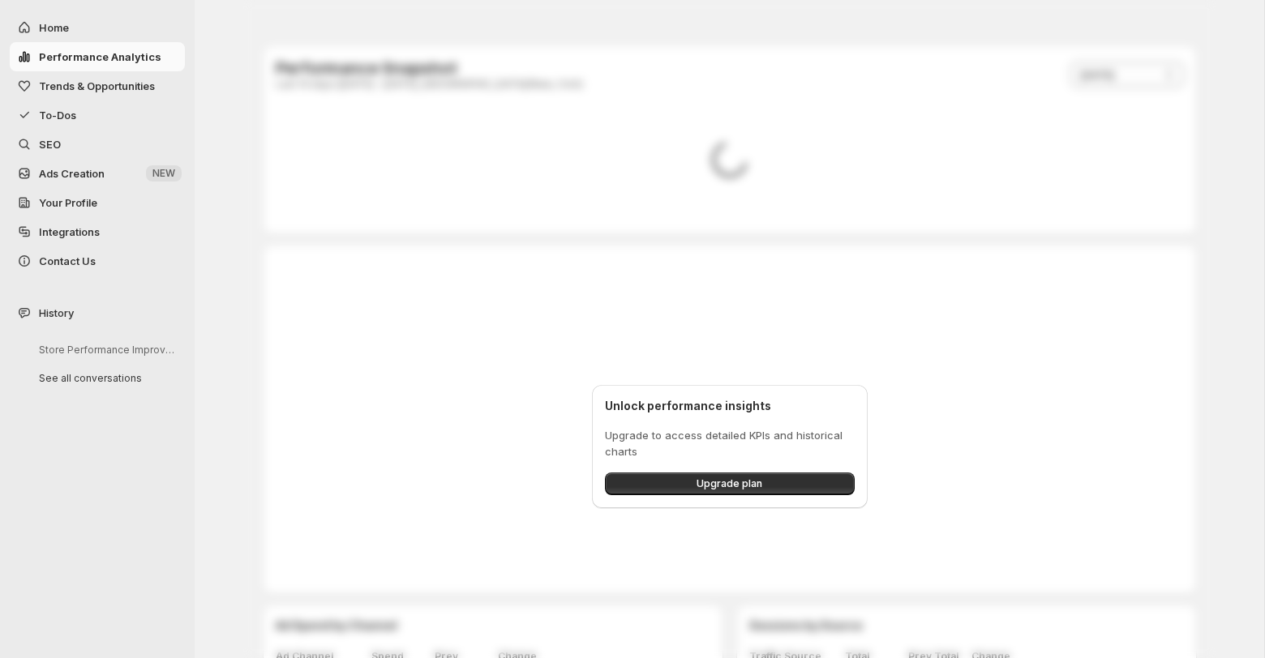
click at [74, 29] on span "Home" at bounding box center [110, 27] width 143 height 16
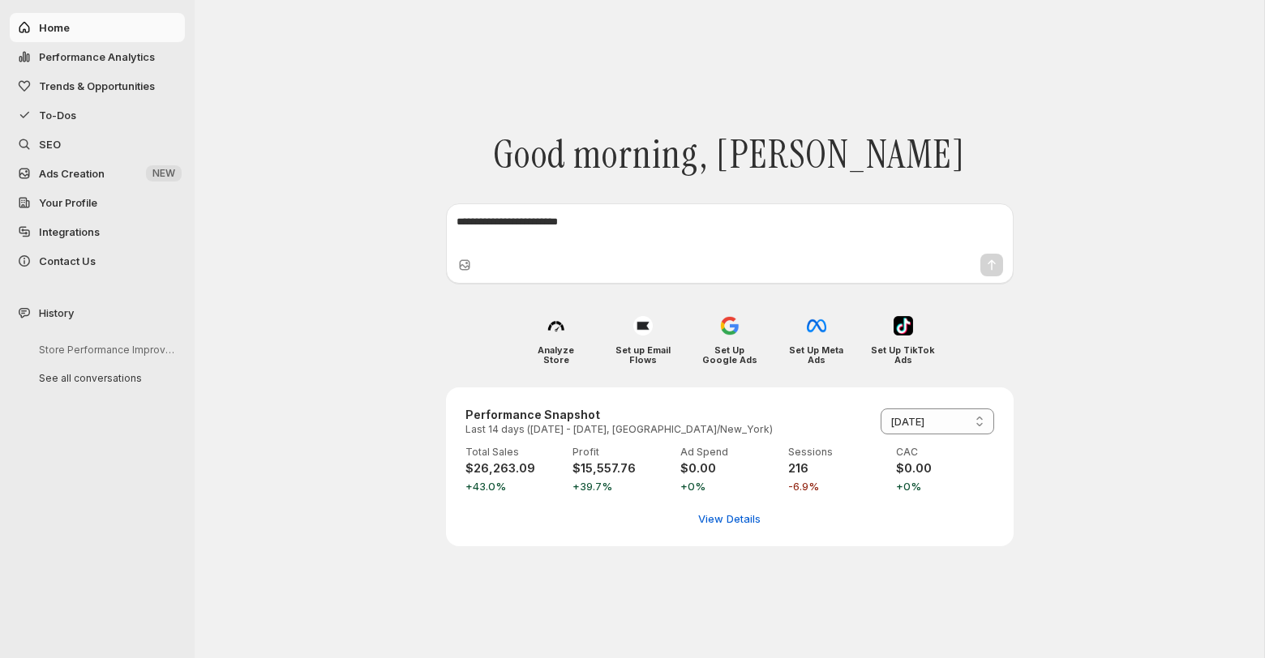
click at [730, 298] on div "**********" at bounding box center [730, 422] width 568 height 250
click at [725, 342] on div "Set Up Google Ads" at bounding box center [729, 338] width 77 height 65
